Goal: Transaction & Acquisition: Subscribe to service/newsletter

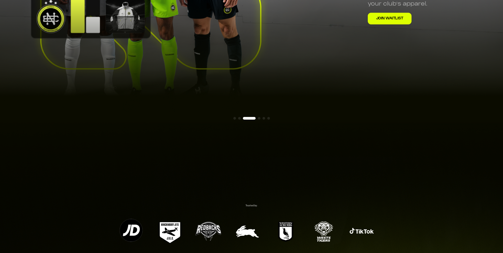
scroll to position [27, 0]
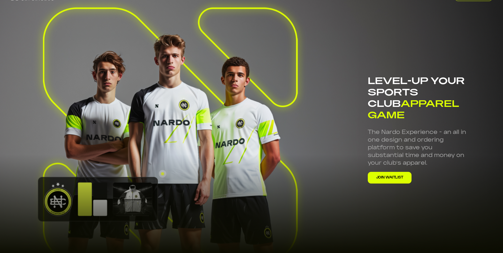
click at [405, 172] on button "JOIN WAITLIST" at bounding box center [390, 178] width 44 height 12
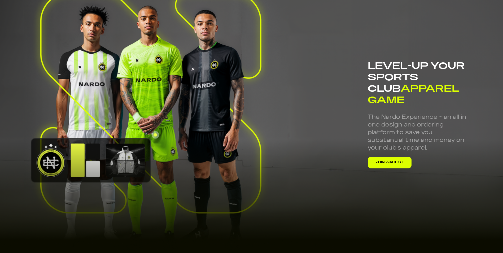
scroll to position [68, 0]
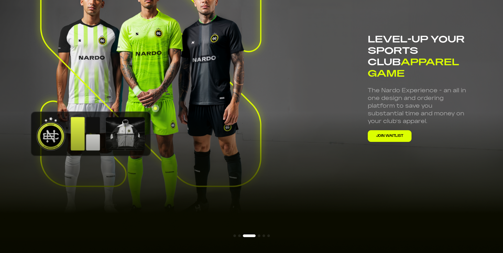
click at [338, 174] on img at bounding box center [251, 93] width 503 height 298
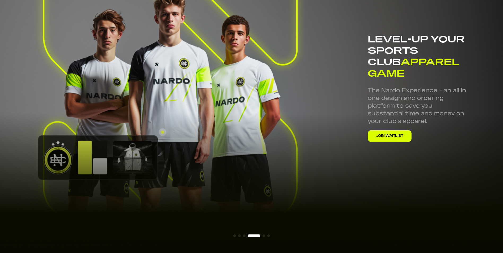
drag, startPoint x: 253, startPoint y: 236, endPoint x: 258, endPoint y: 238, distance: 6.1
click at [258, 238] on div at bounding box center [251, 235] width 503 height 5
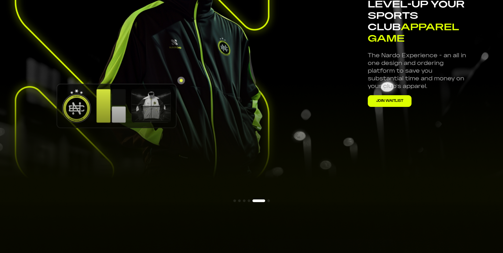
scroll to position [106, 0]
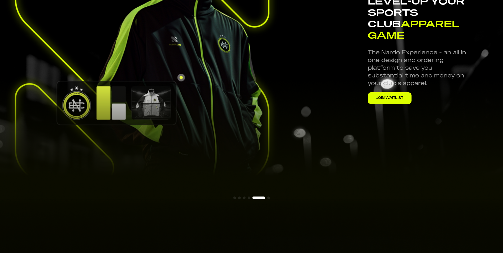
click at [269, 197] on span at bounding box center [268, 198] width 3 height 3
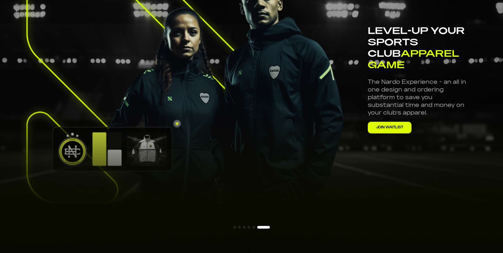
scroll to position [0, 0]
